Goal: Information Seeking & Learning: Learn about a topic

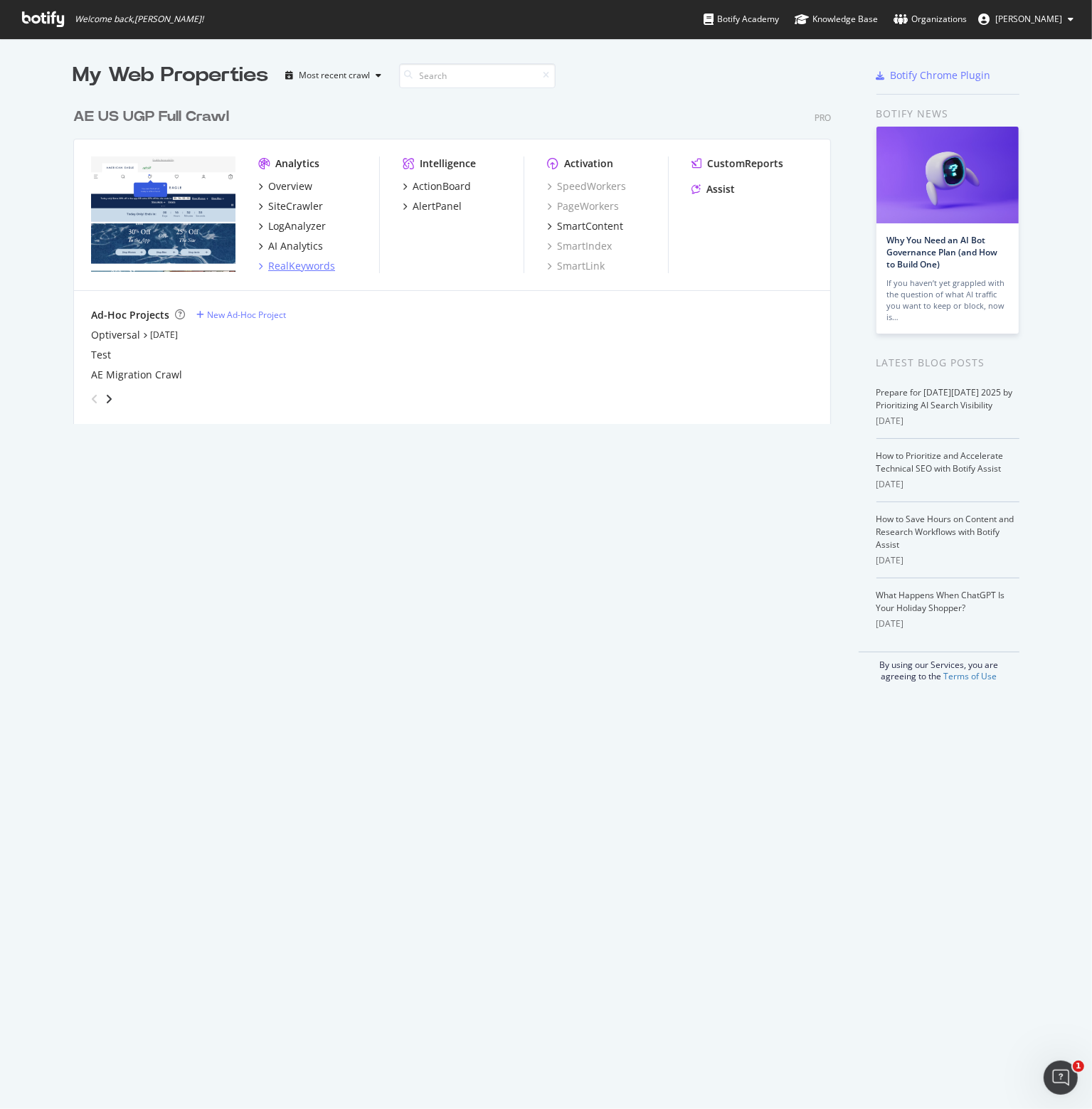
click at [282, 267] on div "RealKeywords" at bounding box center [301, 266] width 67 height 14
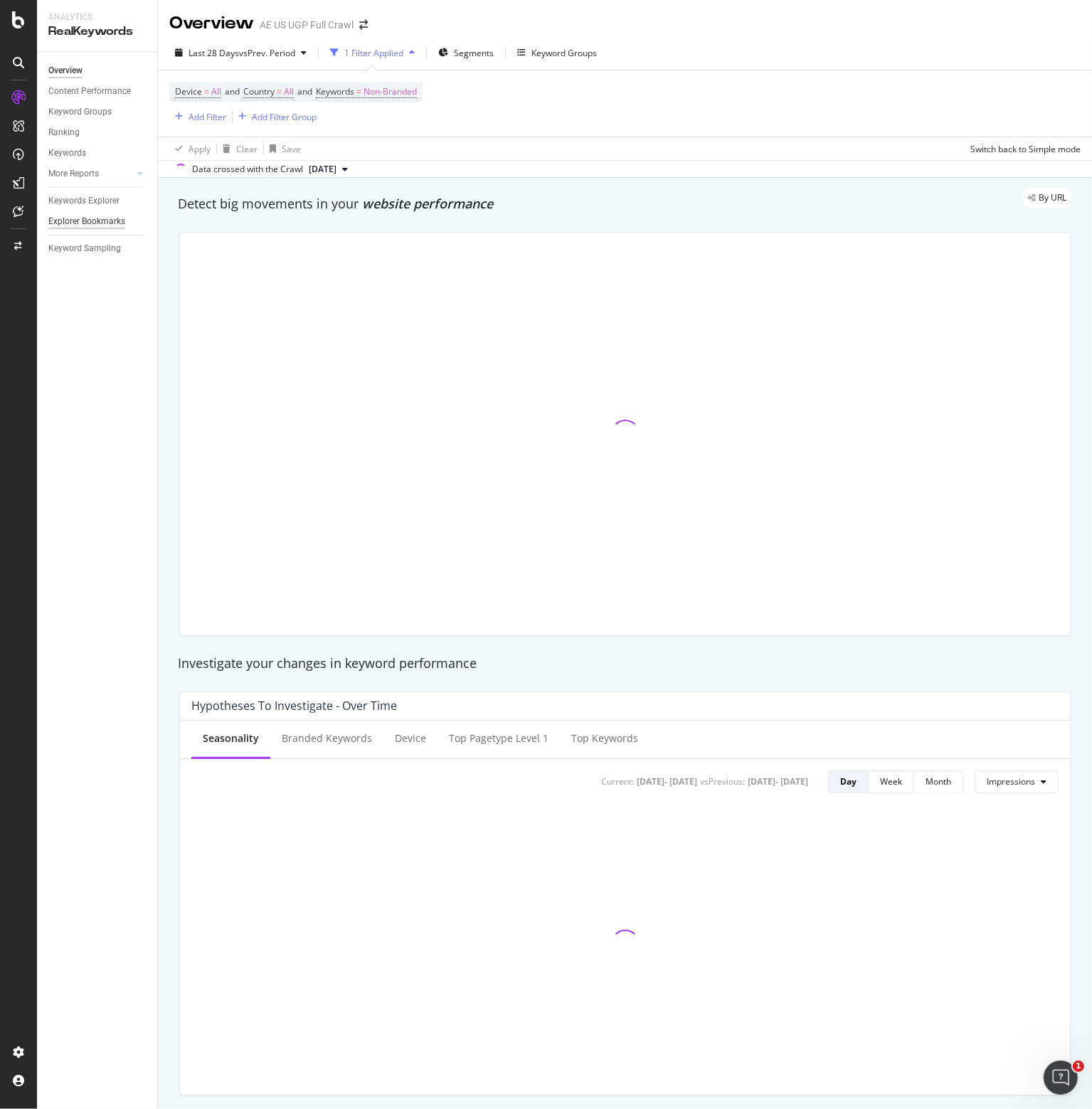
click at [97, 222] on div "Explorer Bookmarks" at bounding box center [87, 221] width 77 height 15
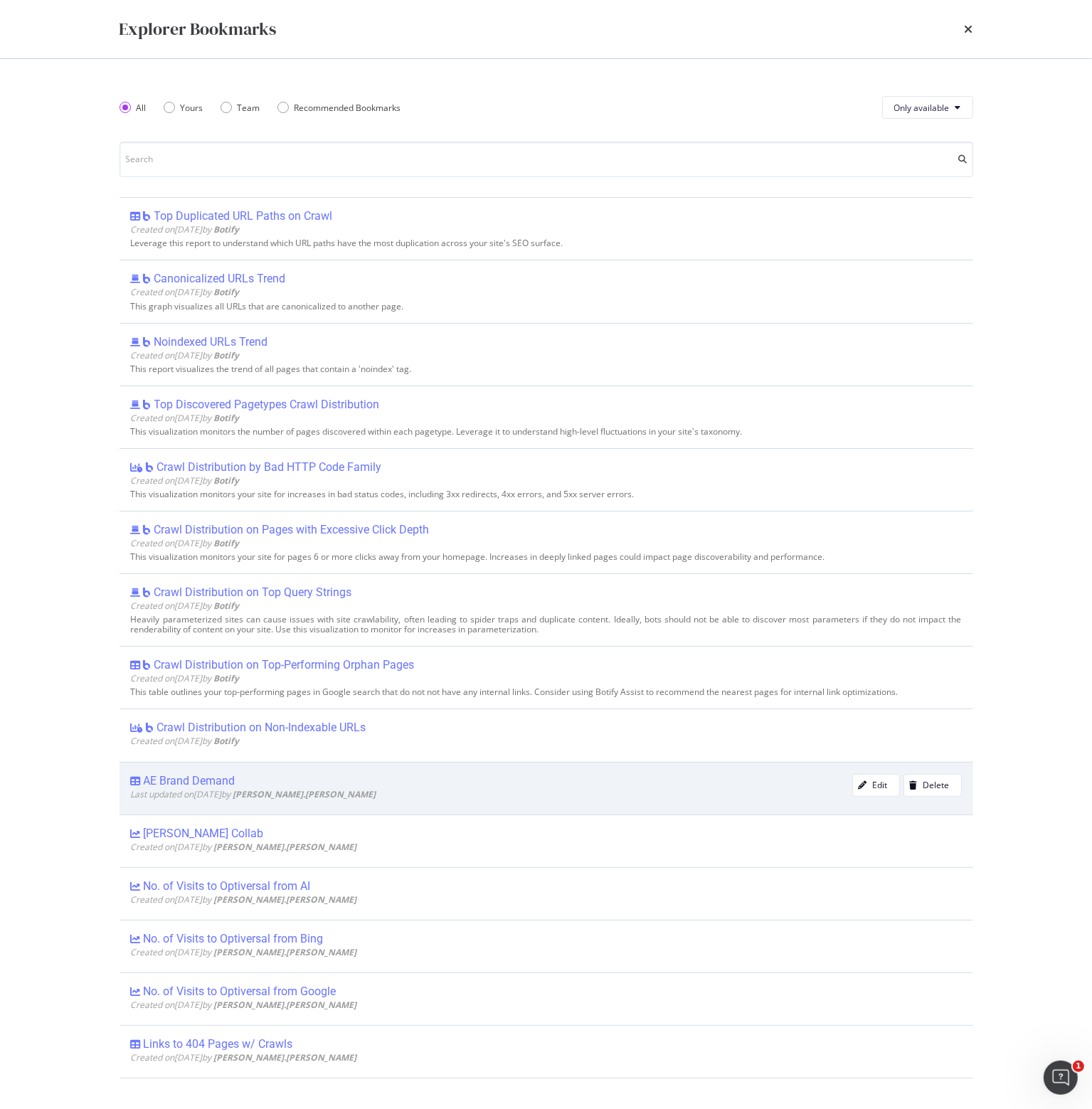
click at [198, 778] on div "AE Brand Demand" at bounding box center [189, 781] width 92 height 14
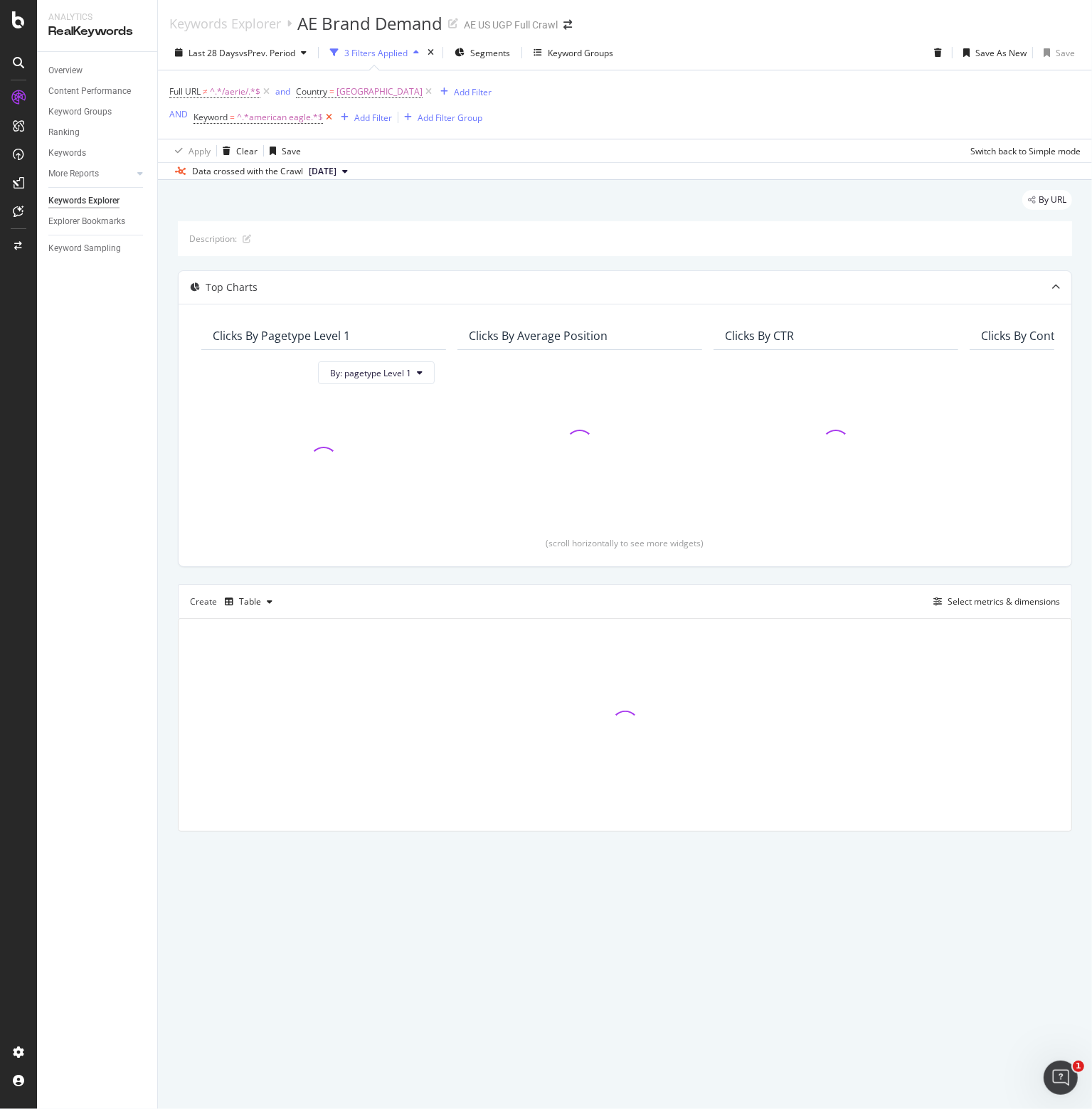
click at [327, 119] on icon at bounding box center [329, 117] width 12 height 14
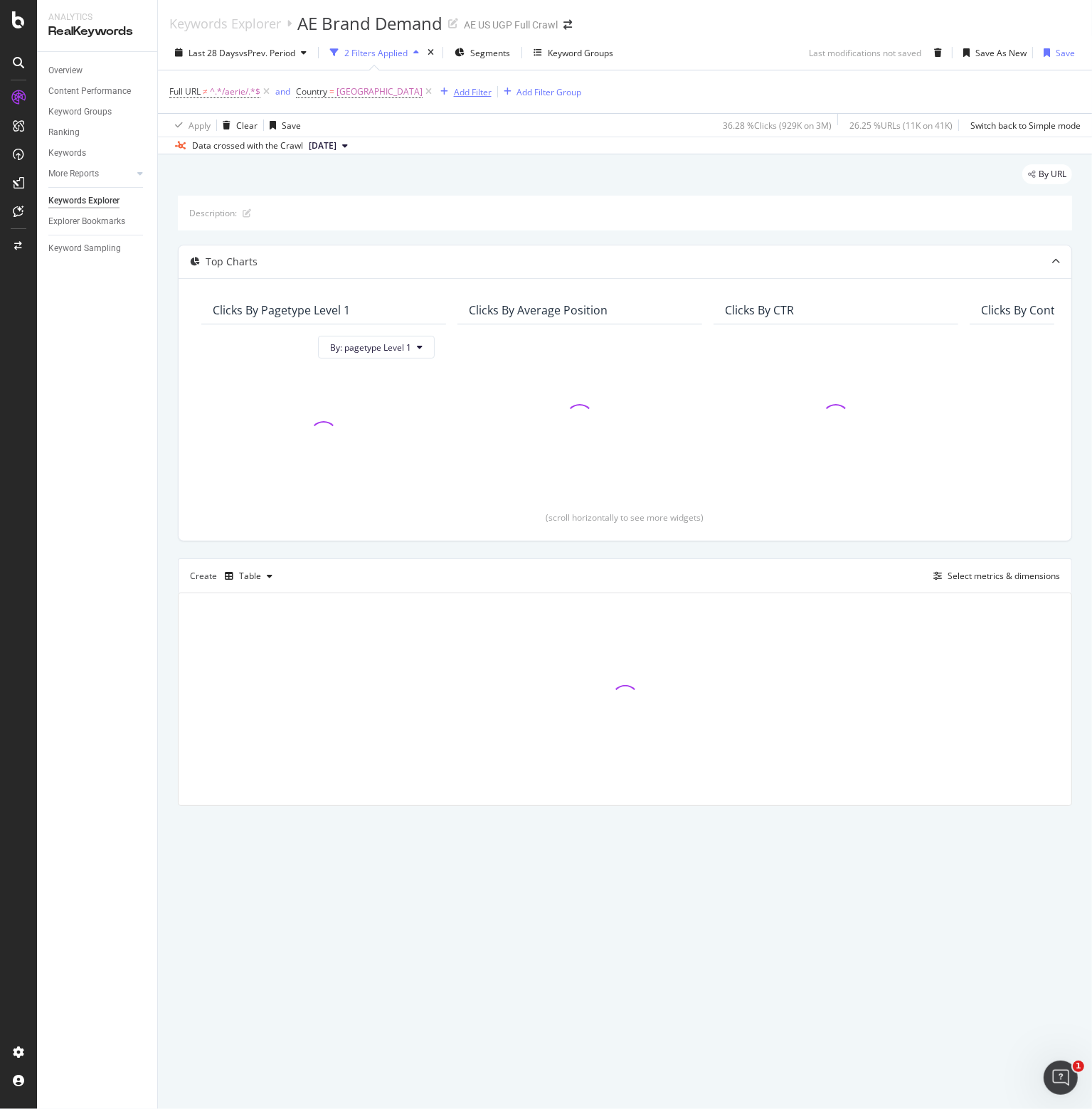
click at [476, 93] on div "Add Filter" at bounding box center [473, 92] width 38 height 12
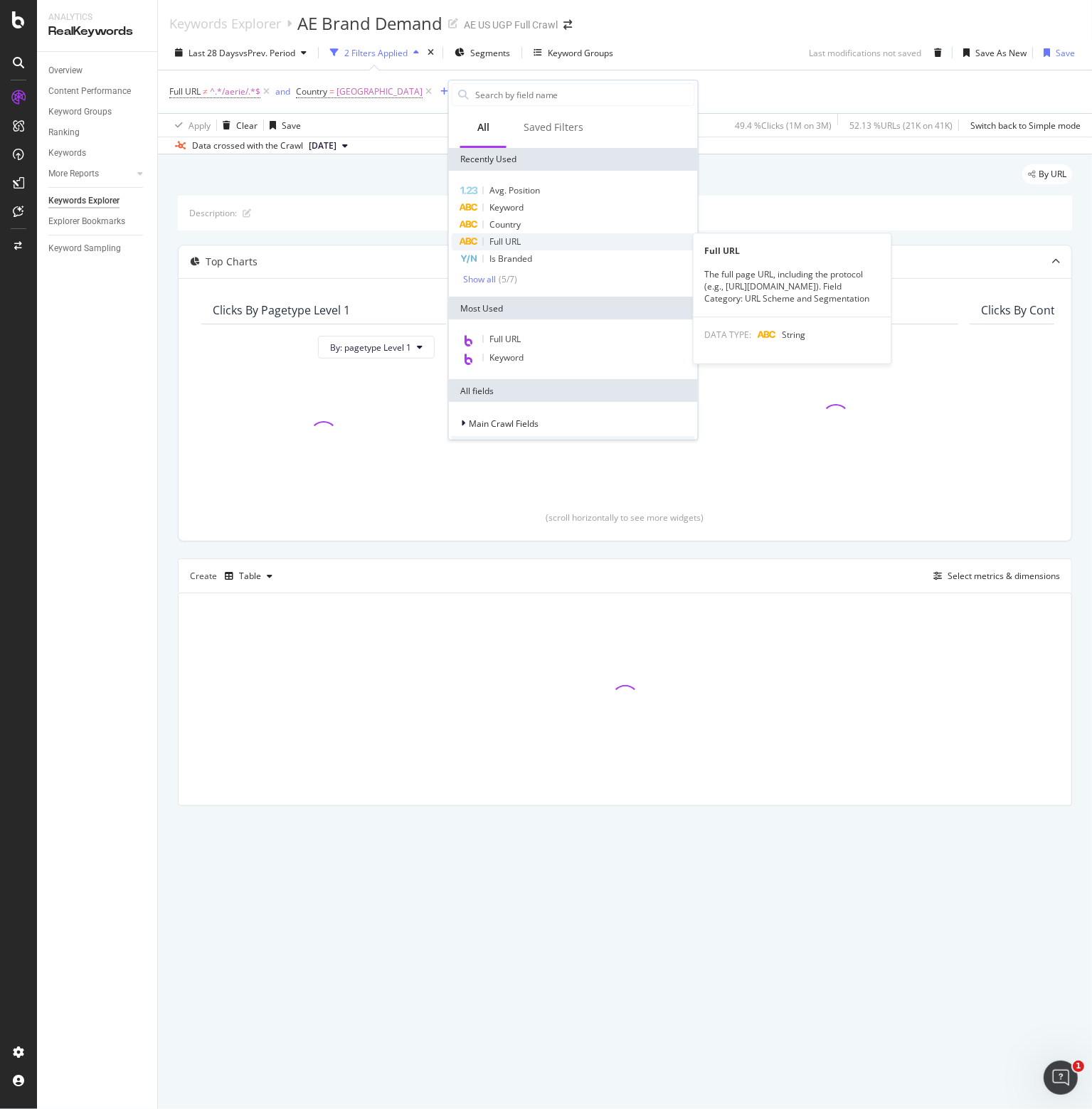
click at [510, 241] on span "Full URL" at bounding box center [505, 242] width 32 height 12
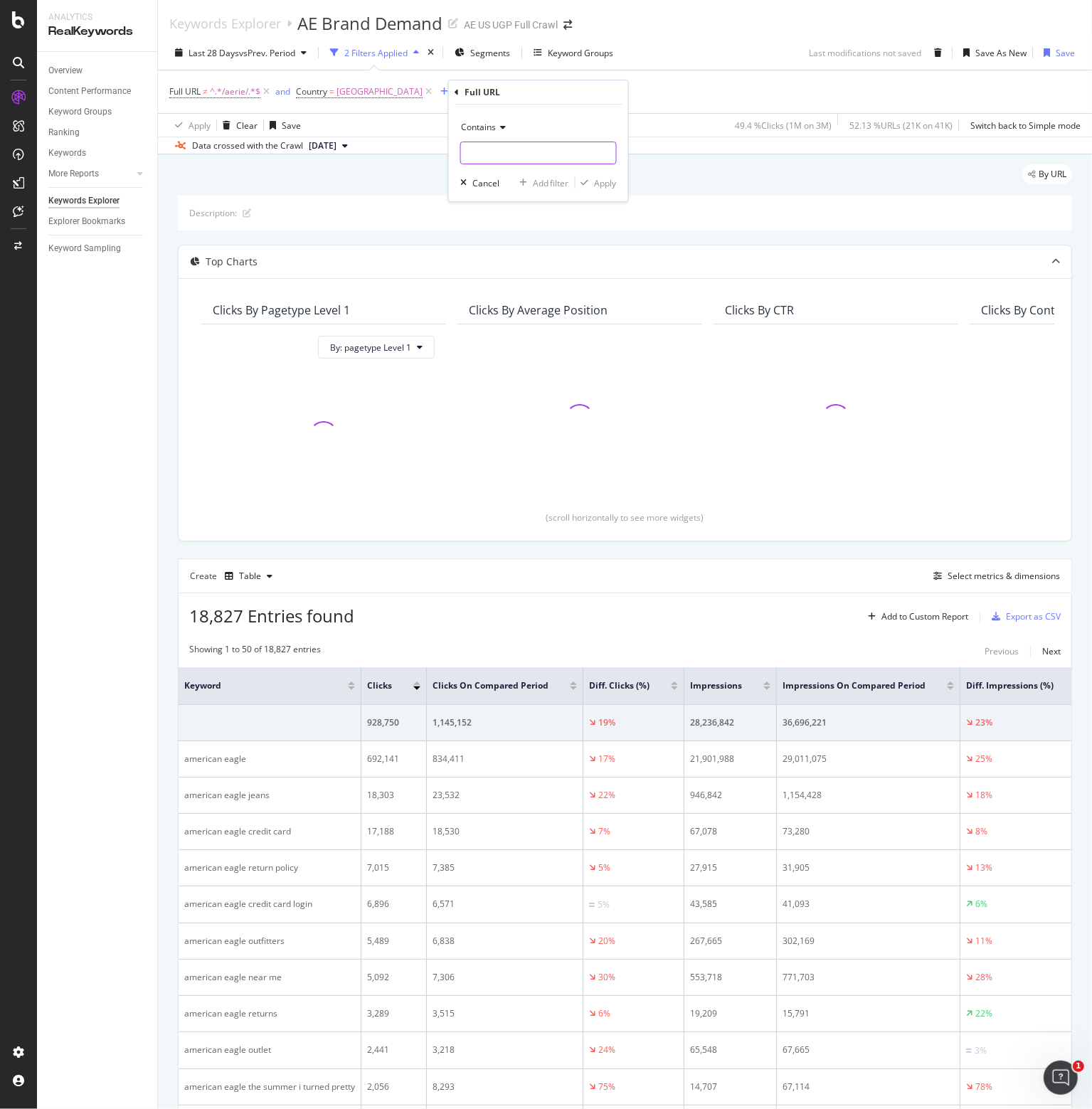
click at [509, 151] on input "text" at bounding box center [538, 152] width 155 height 22
type input "clearance"
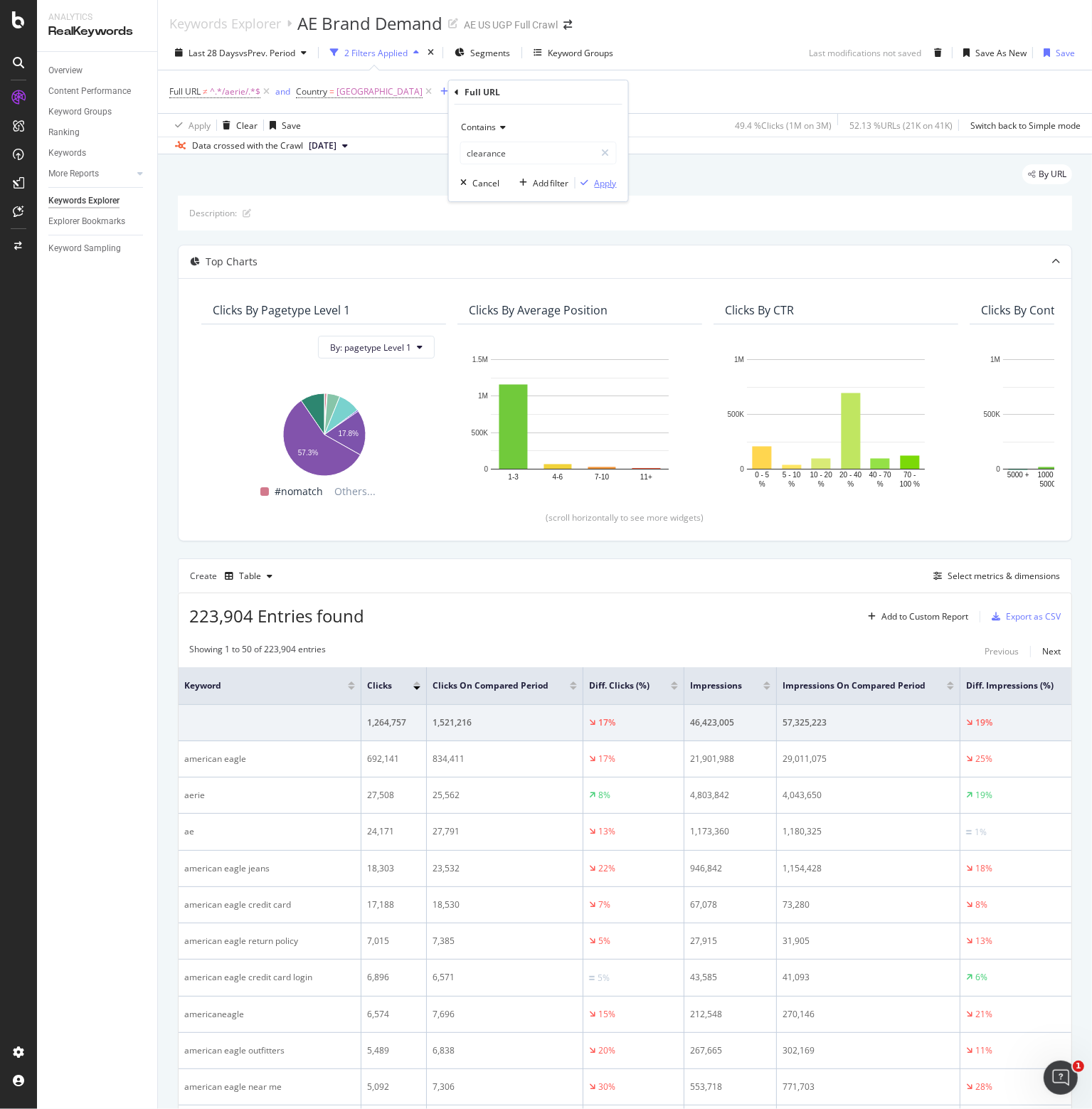
click at [607, 182] on div "Apply" at bounding box center [605, 183] width 22 height 12
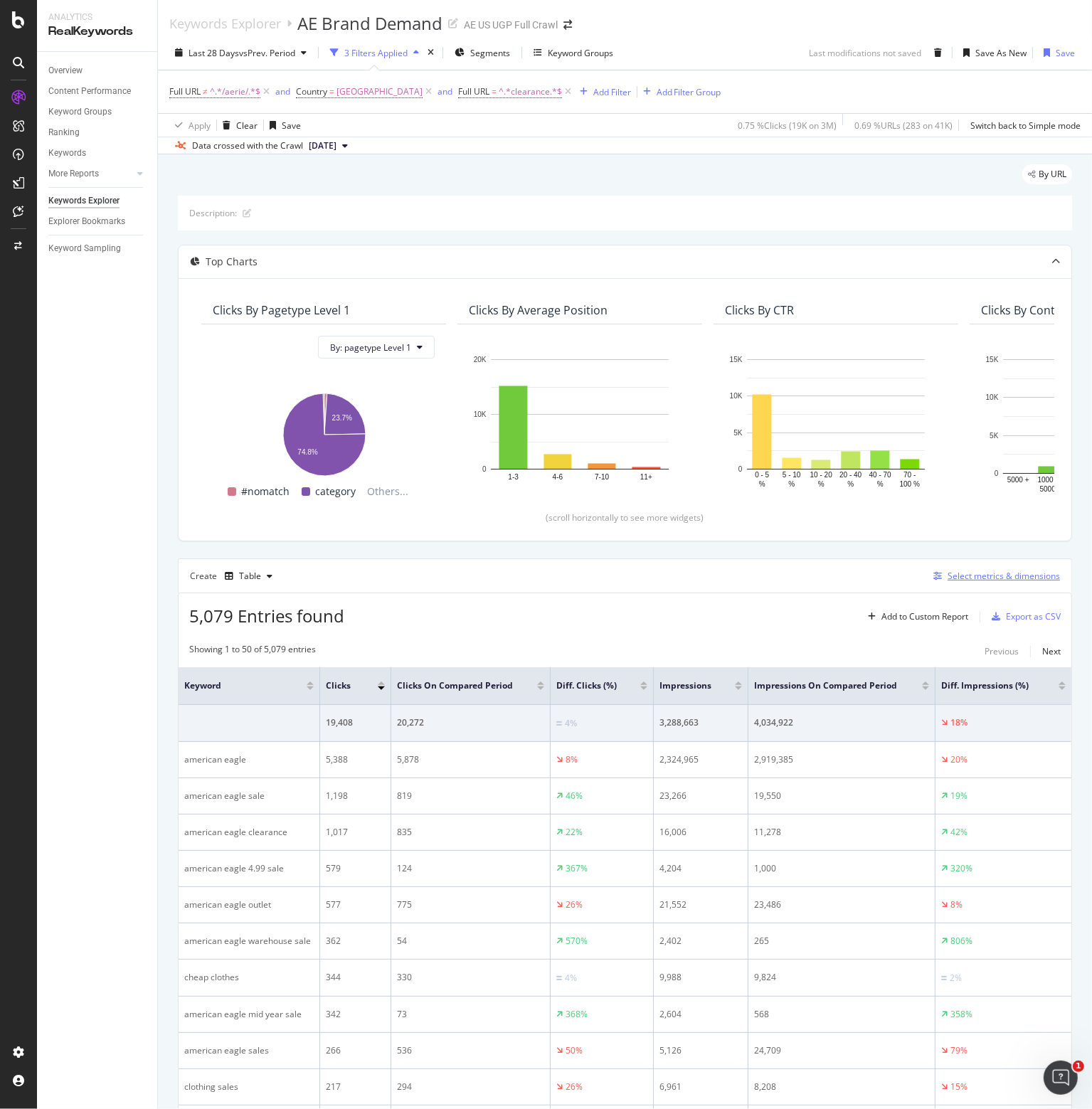
click at [955, 578] on div "Select metrics & dimensions" at bounding box center [1004, 576] width 113 height 12
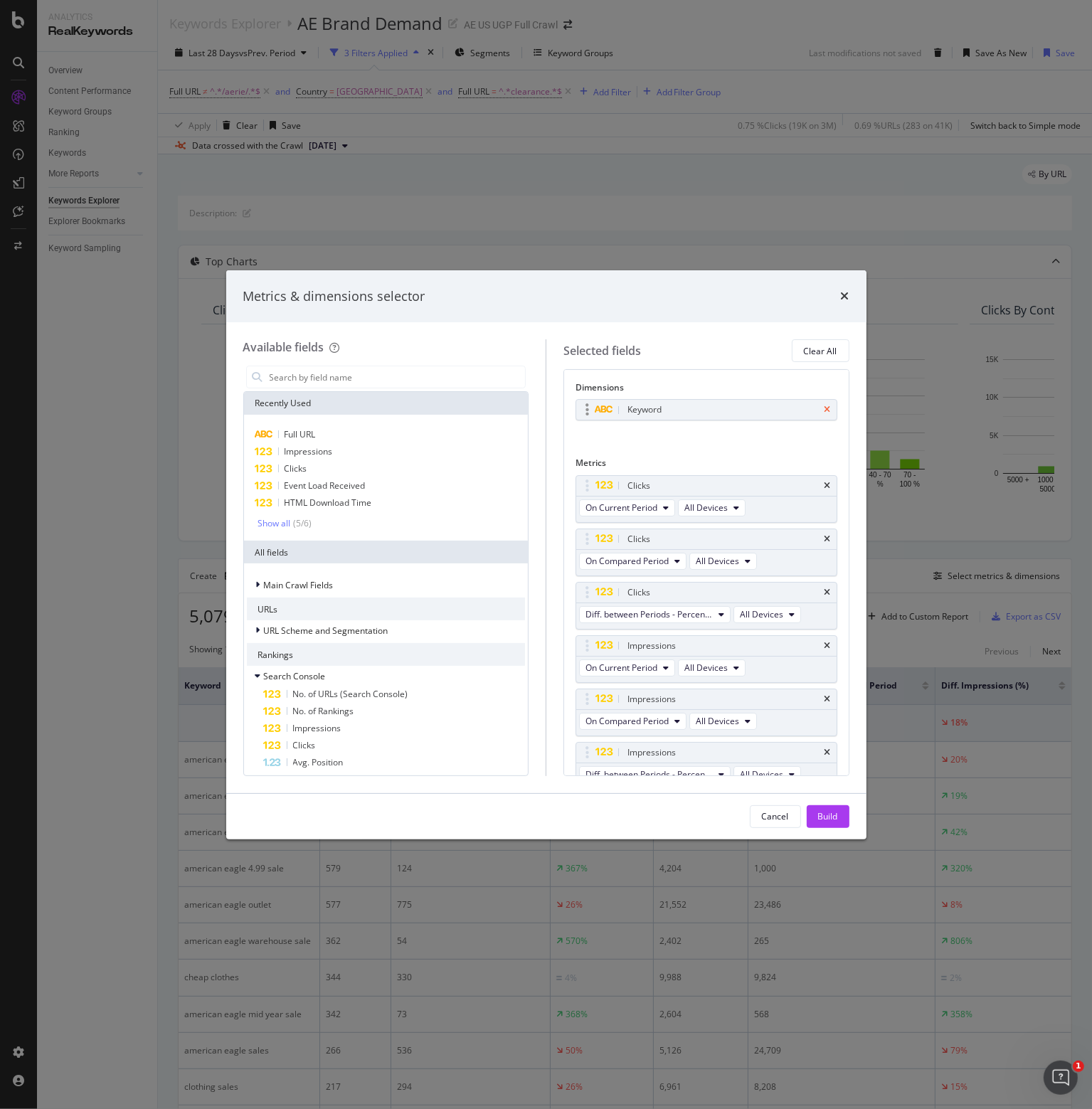
click at [825, 408] on icon "times" at bounding box center [828, 409] width 6 height 8
click at [301, 434] on span "Full URL" at bounding box center [300, 435] width 32 height 12
click at [831, 815] on div "Build" at bounding box center [829, 816] width 20 height 12
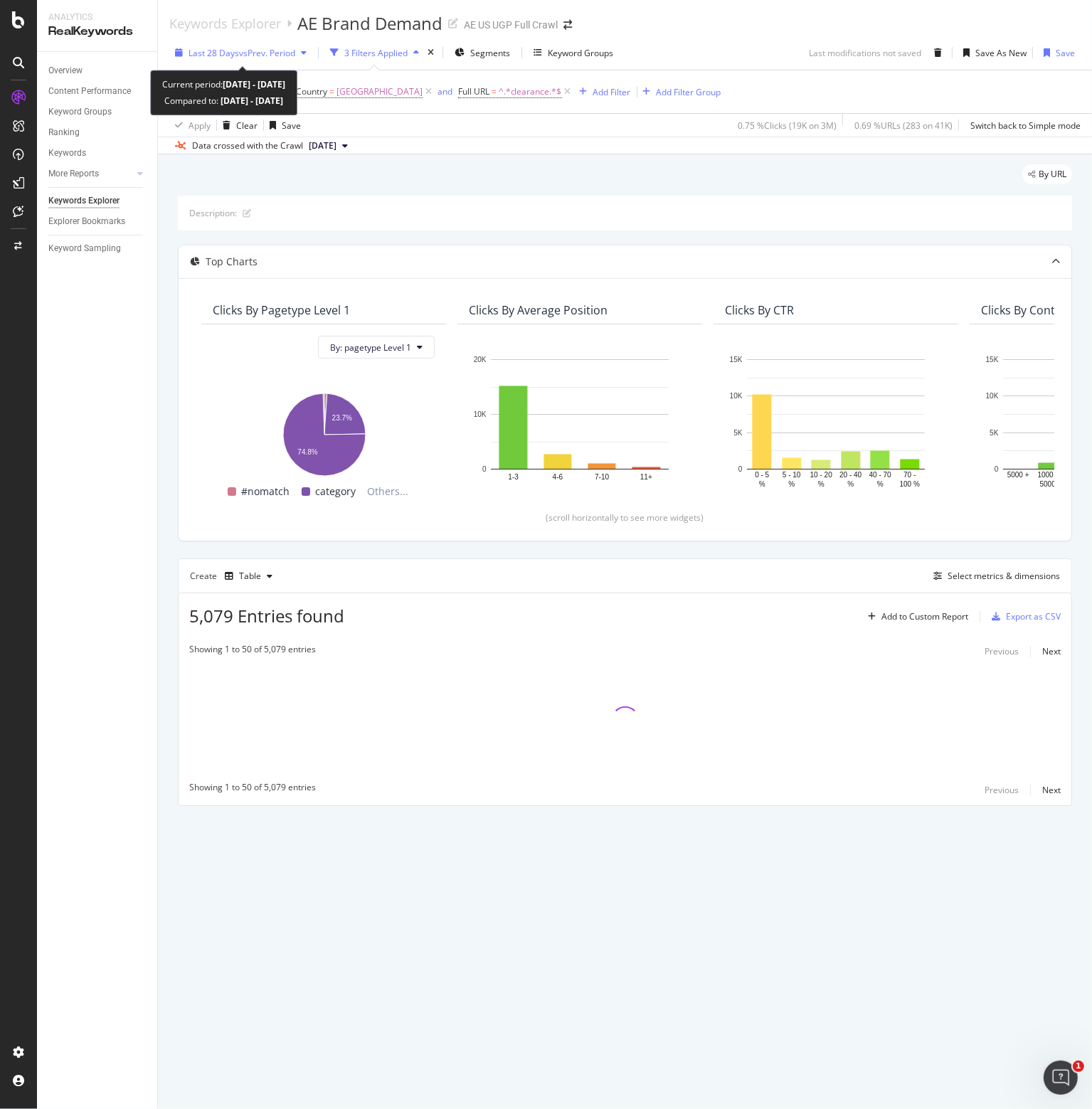
click at [249, 48] on span "vs Prev. Period" at bounding box center [267, 53] width 56 height 12
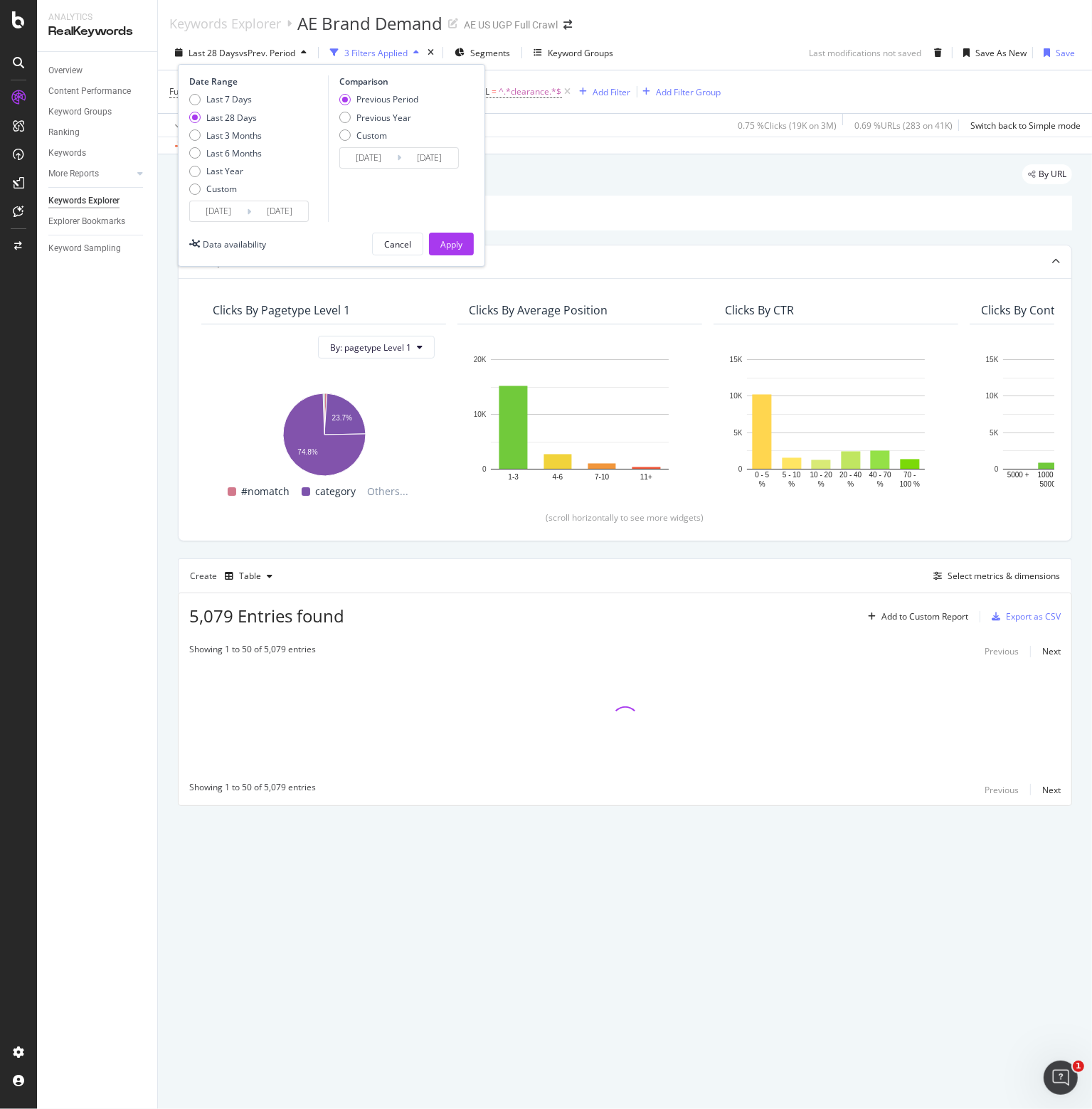
click at [215, 212] on input "[DATE]" at bounding box center [219, 212] width 57 height 20
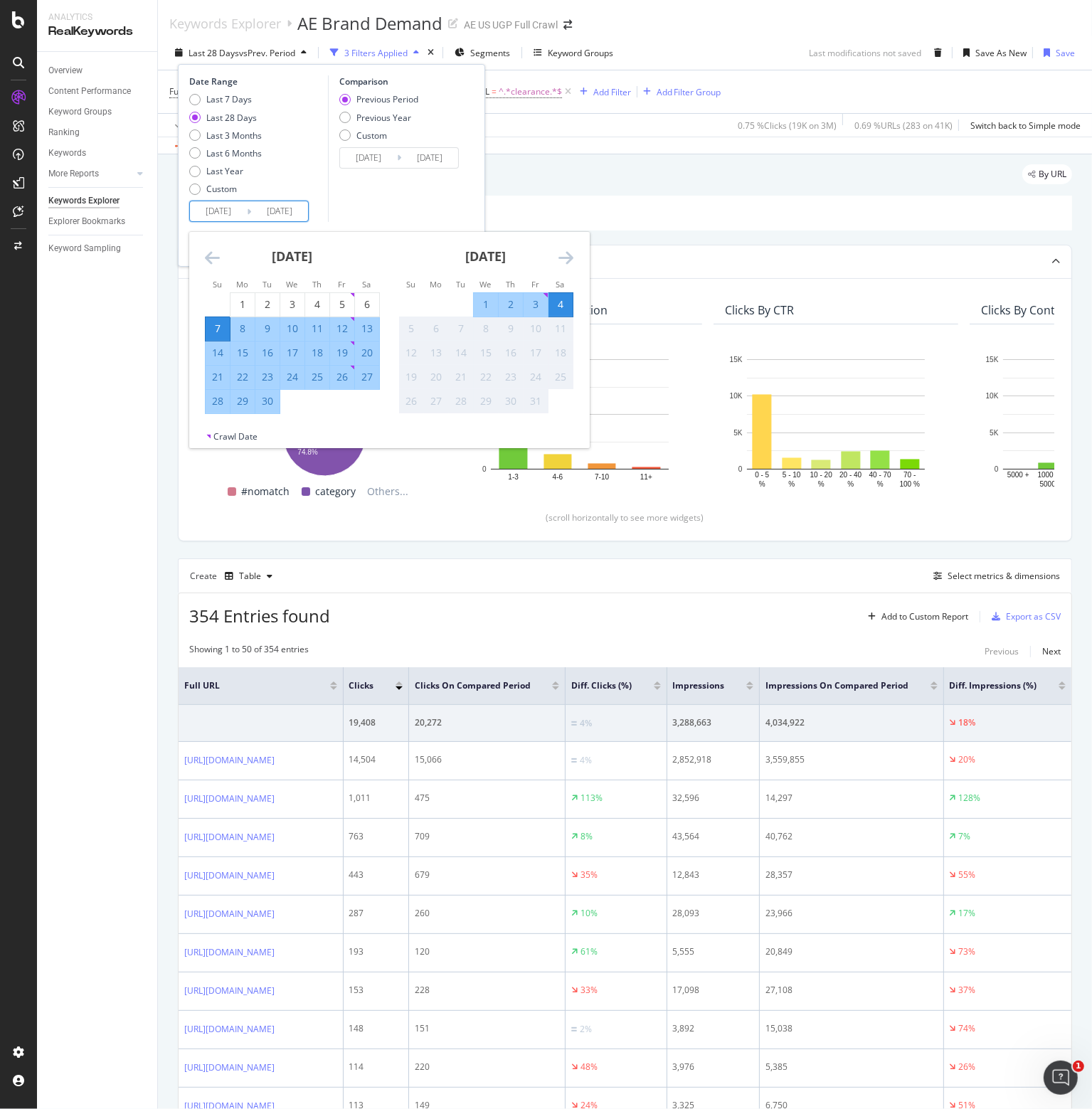
click at [209, 261] on icon "Move backward to switch to the previous month." at bounding box center [212, 257] width 15 height 17
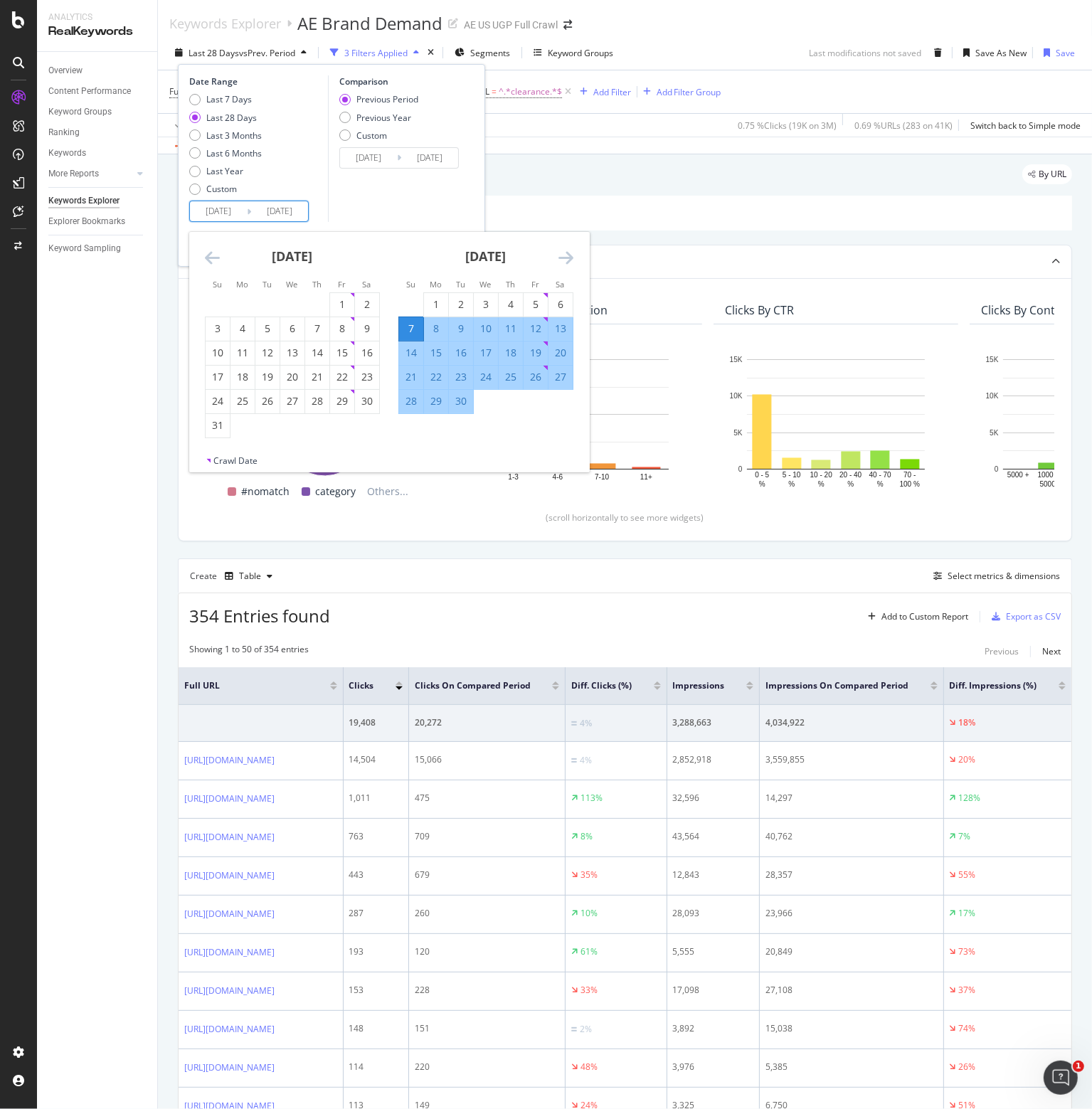
click at [209, 261] on icon "Move backward to switch to the previous month." at bounding box center [212, 257] width 15 height 17
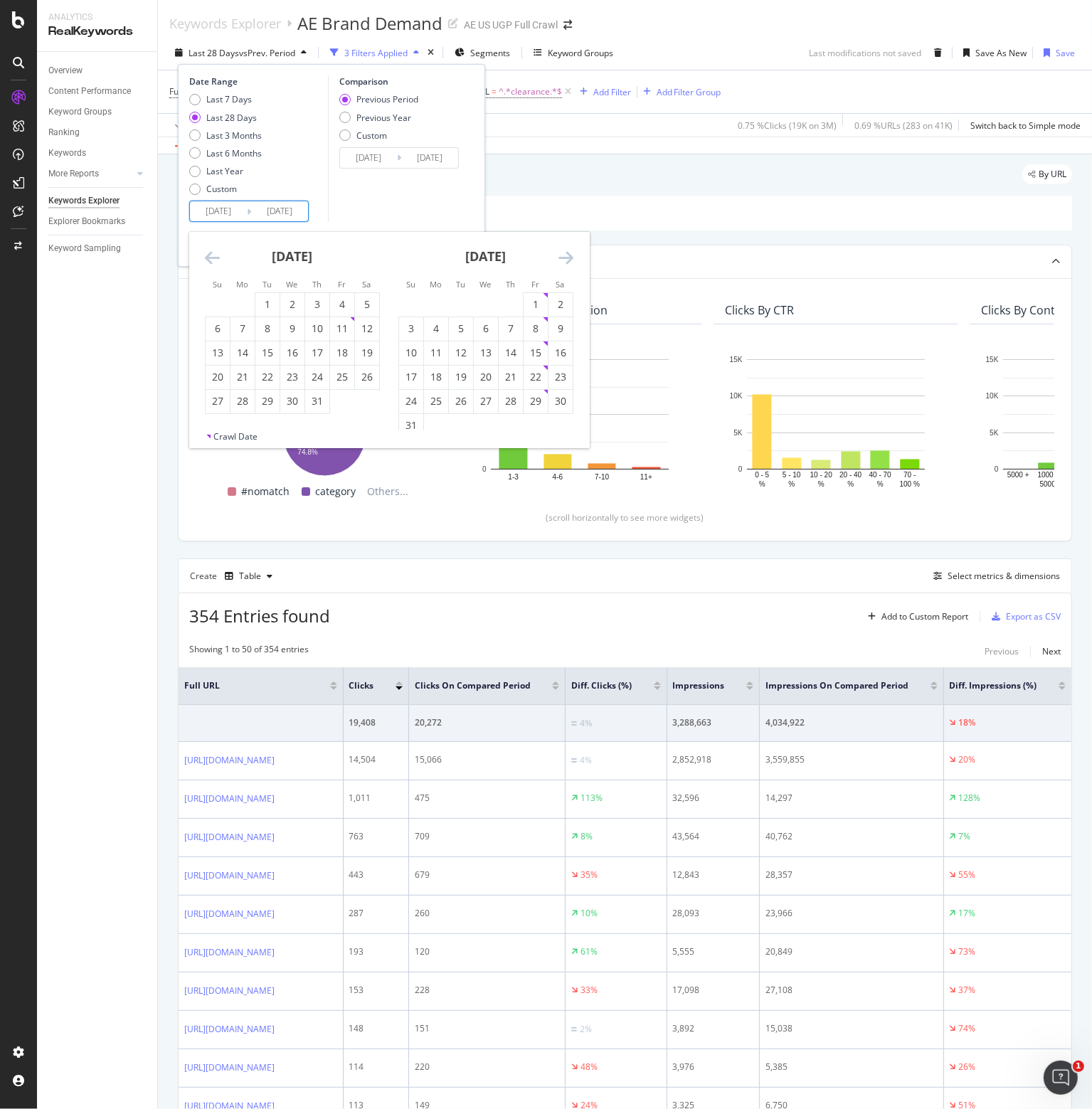
click at [209, 261] on icon "Move backward to switch to the previous month." at bounding box center [212, 257] width 15 height 17
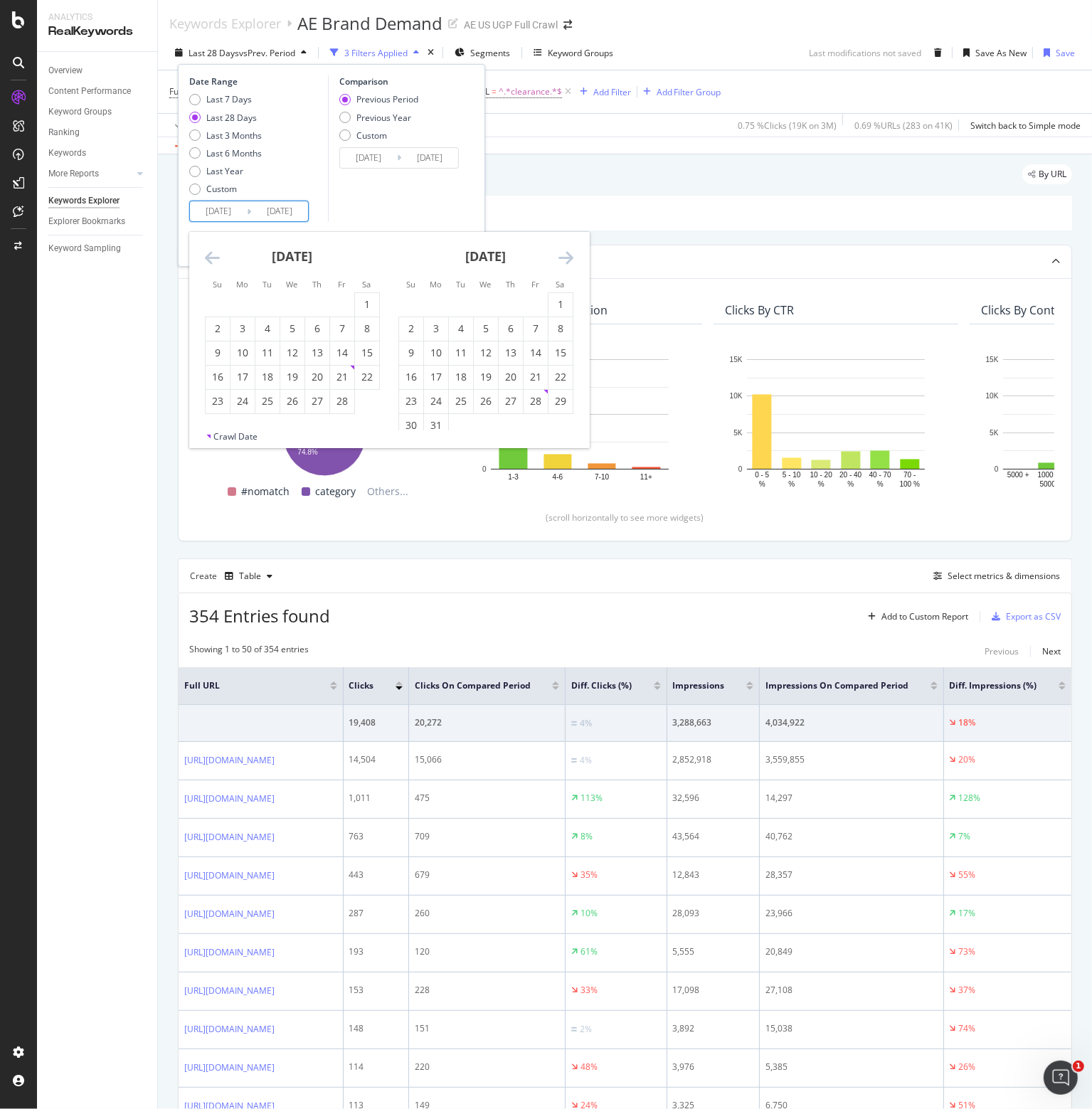
click at [209, 261] on icon "Move backward to switch to the previous month." at bounding box center [212, 257] width 15 height 17
click at [405, 331] on div "2" at bounding box center [411, 328] width 24 height 14
type input "[DATE]"
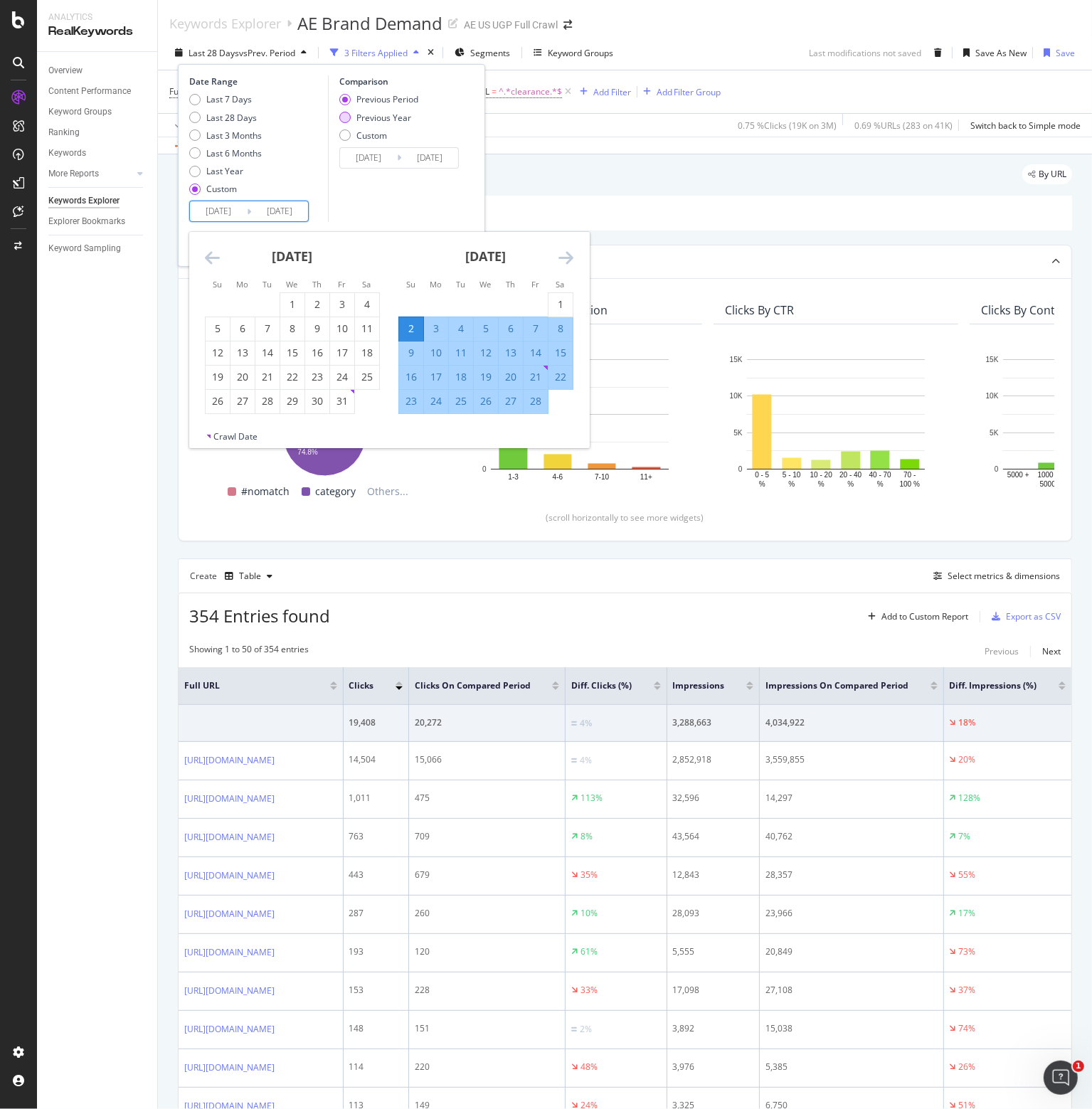
click at [388, 116] on div "Previous Year" at bounding box center [384, 118] width 55 height 12
type input "[DATE]"
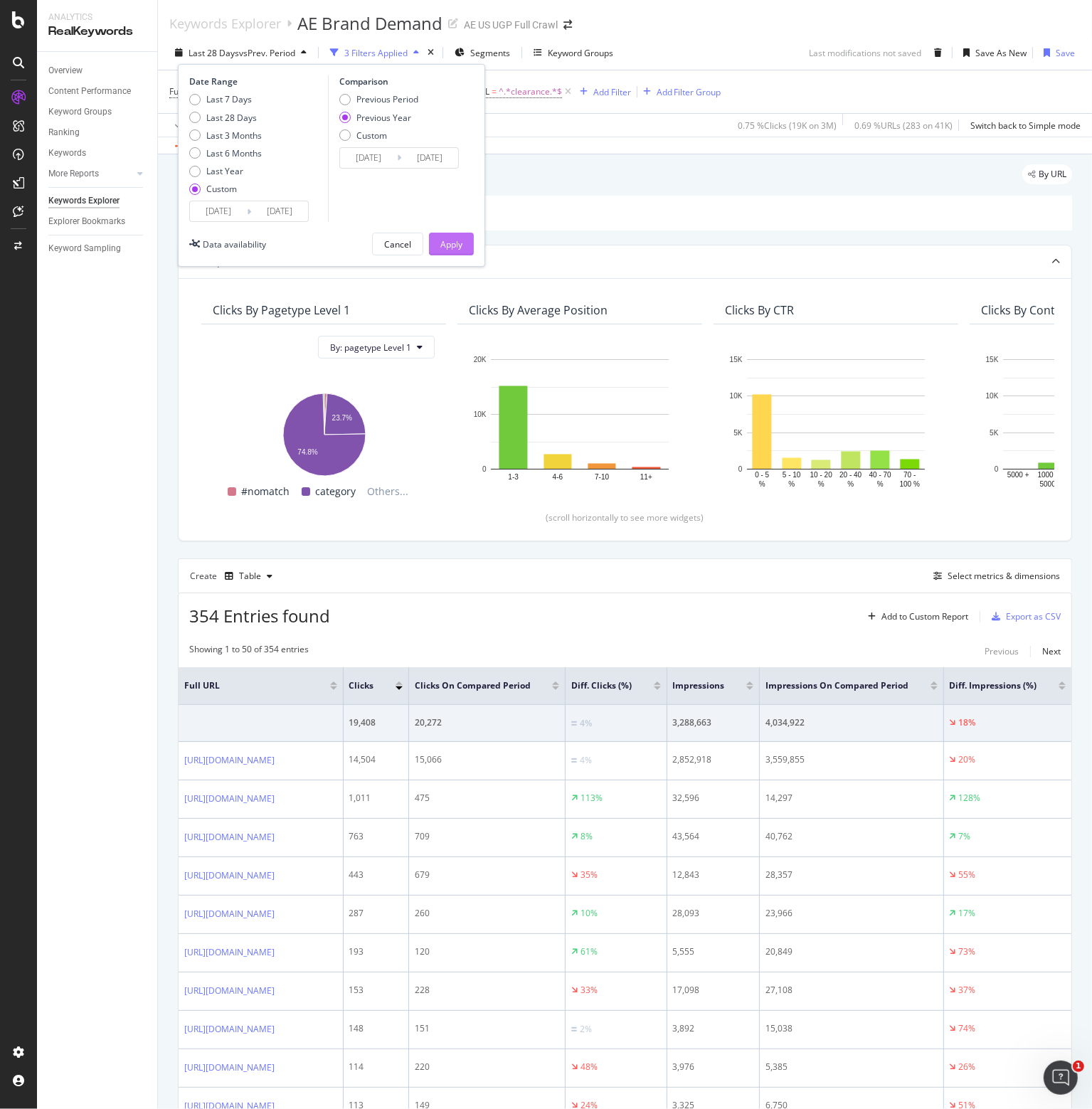
click at [457, 240] on div "Apply" at bounding box center [451, 245] width 22 height 12
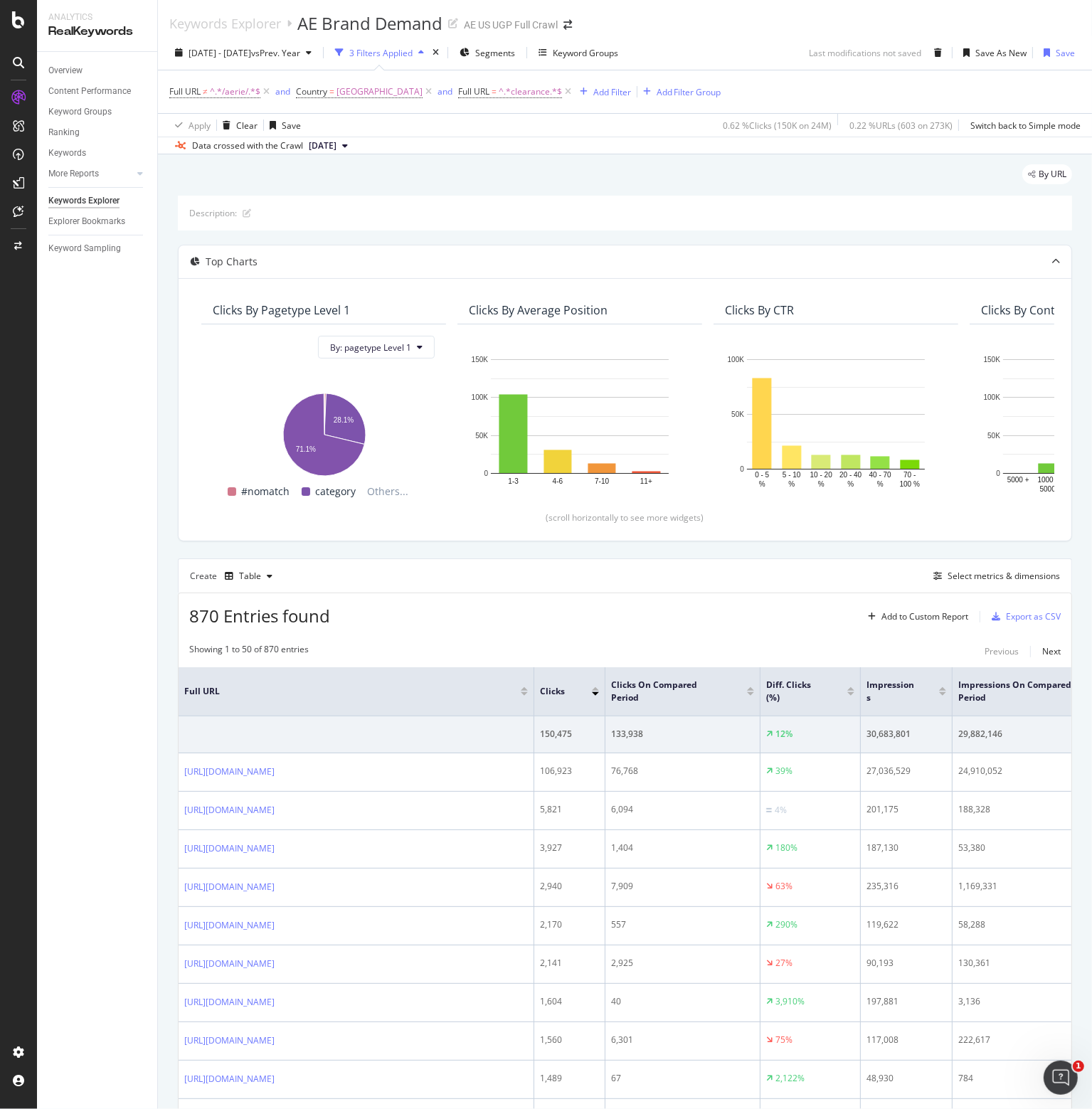
click at [67, 697] on div "Overview Content Performance Keyword Groups Ranking Keywords More Reports Count…" at bounding box center [97, 580] width 120 height 1057
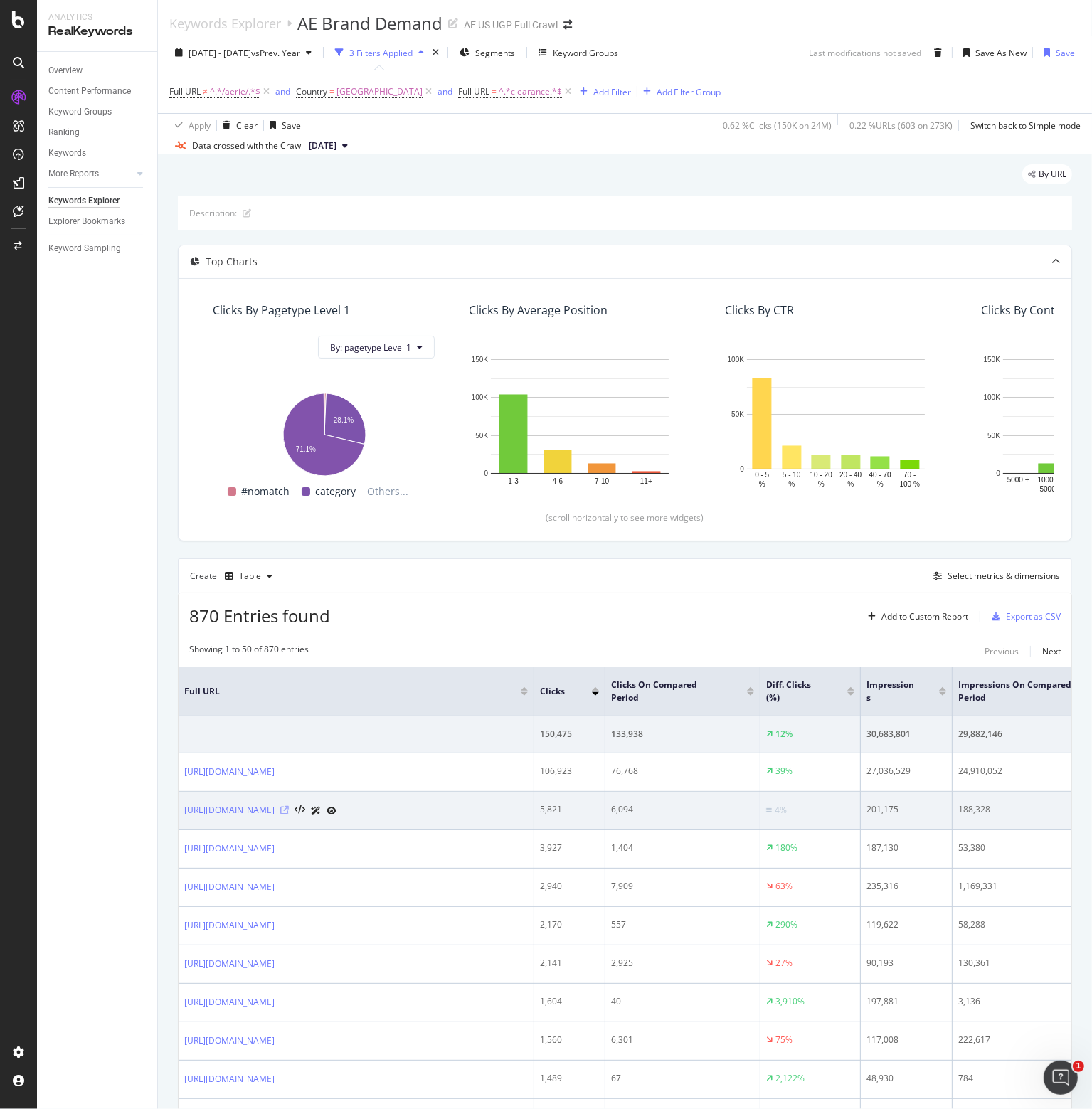
click at [289, 815] on icon at bounding box center [284, 810] width 8 height 8
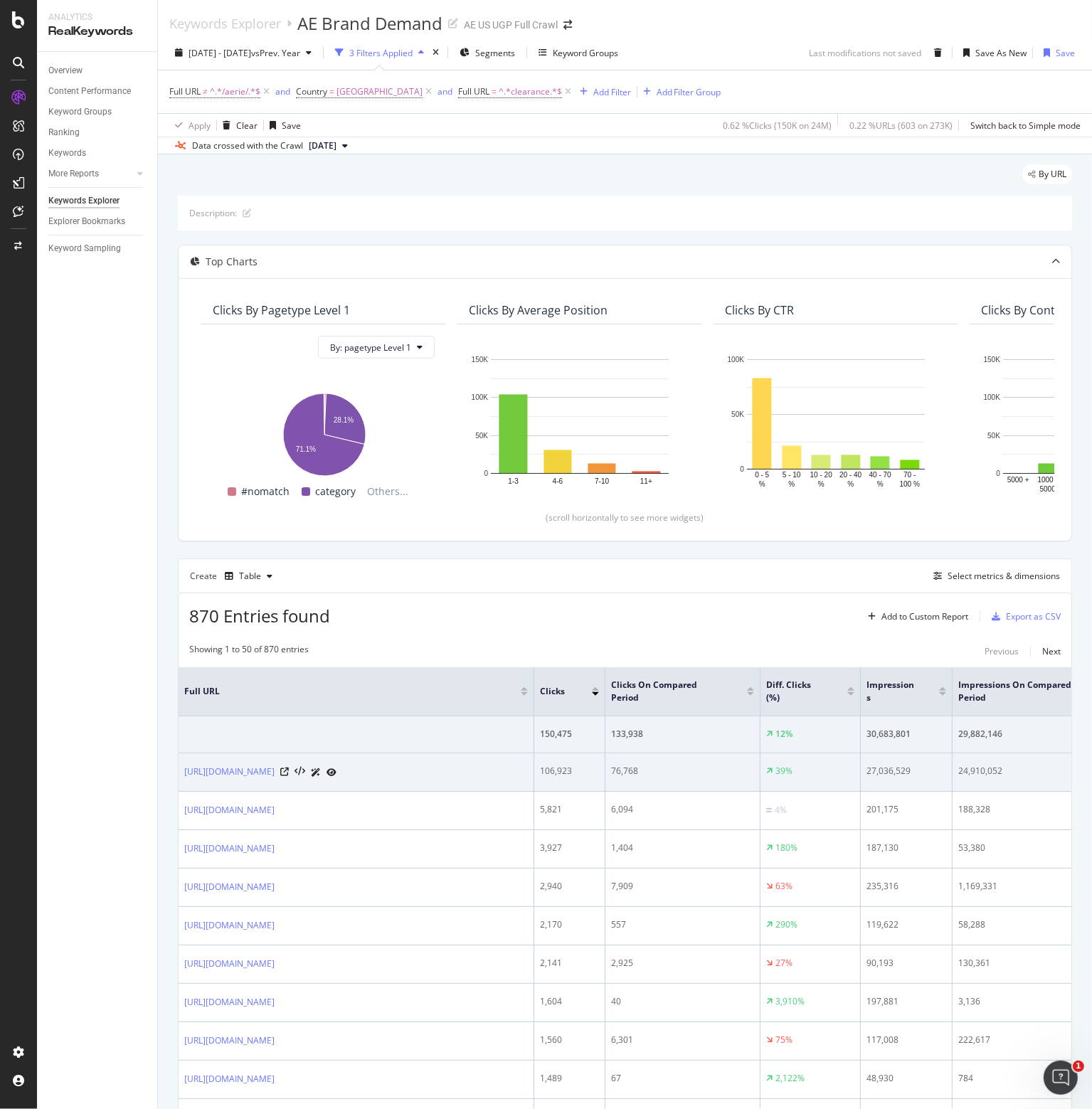
click at [551, 772] on div "106,923" at bounding box center [569, 771] width 59 height 13
copy div "106,923"
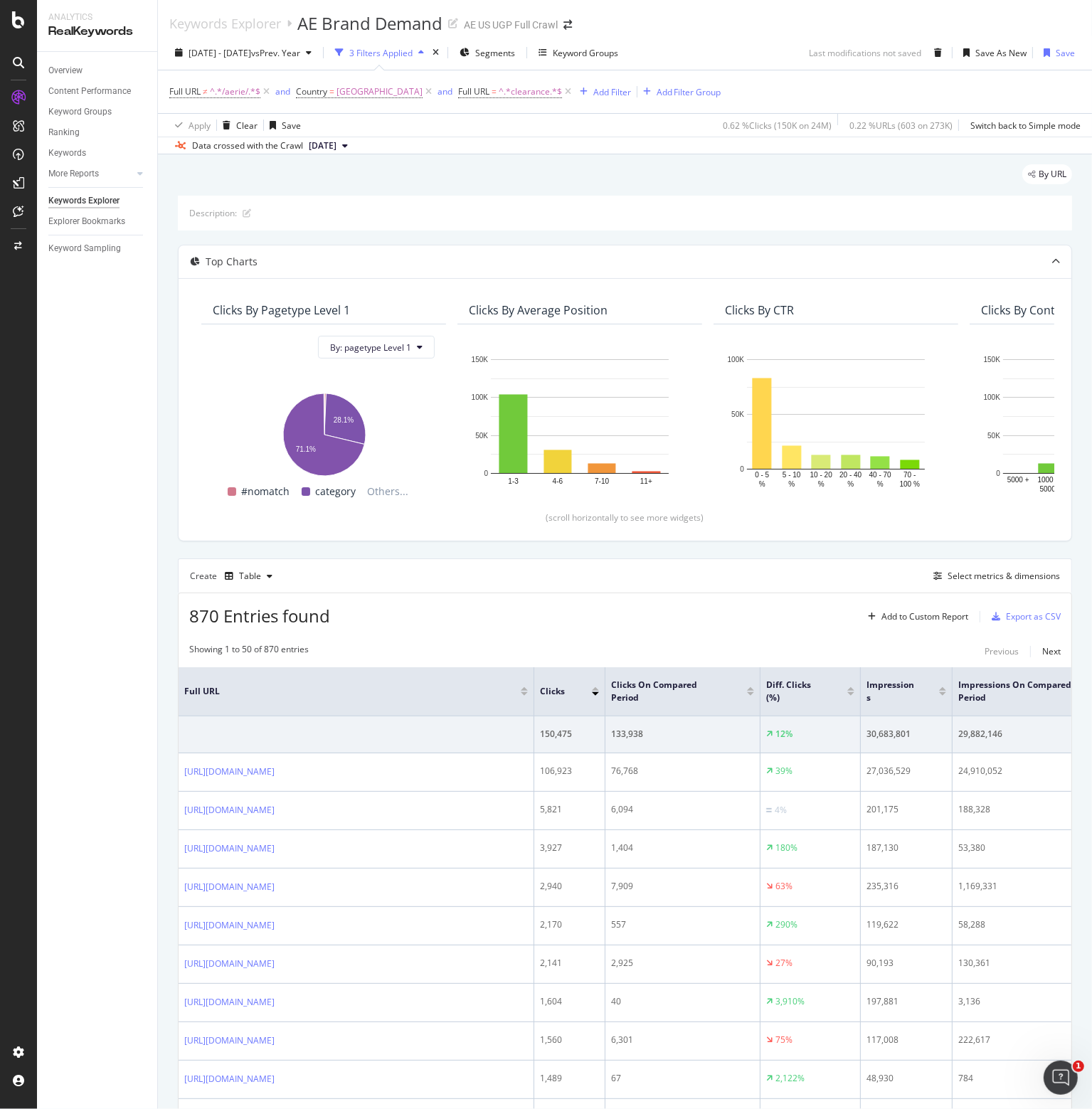
click at [53, 811] on div "Overview Content Performance Keyword Groups Ranking Keywords More Reports Count…" at bounding box center [97, 580] width 120 height 1057
click at [92, 664] on div "Overview Content Performance Keyword Groups Ranking Keywords More Reports Count…" at bounding box center [97, 580] width 120 height 1057
